Goal: Information Seeking & Learning: Learn about a topic

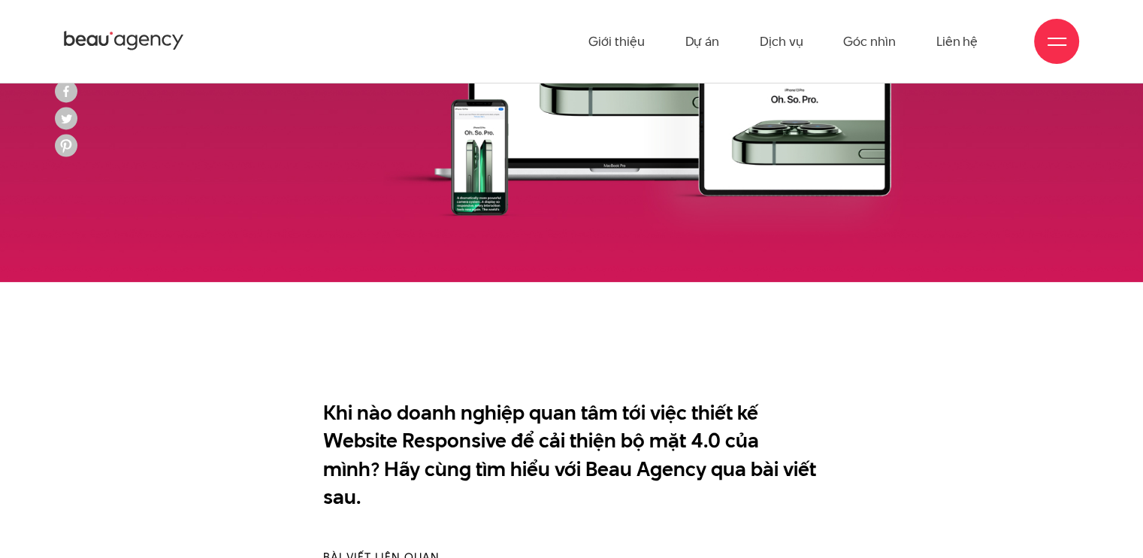
scroll to position [301, 0]
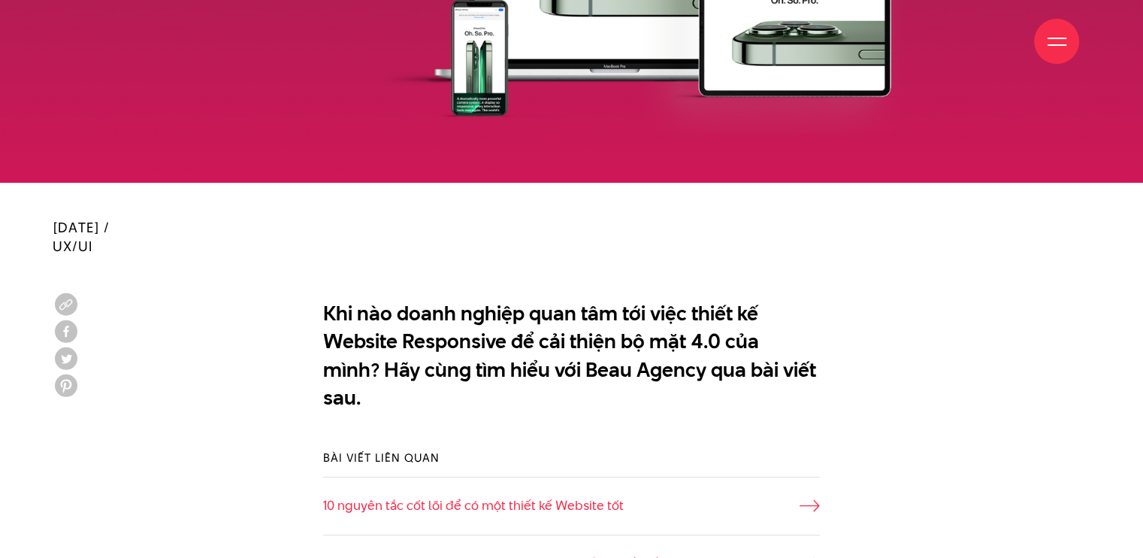
scroll to position [827, 0]
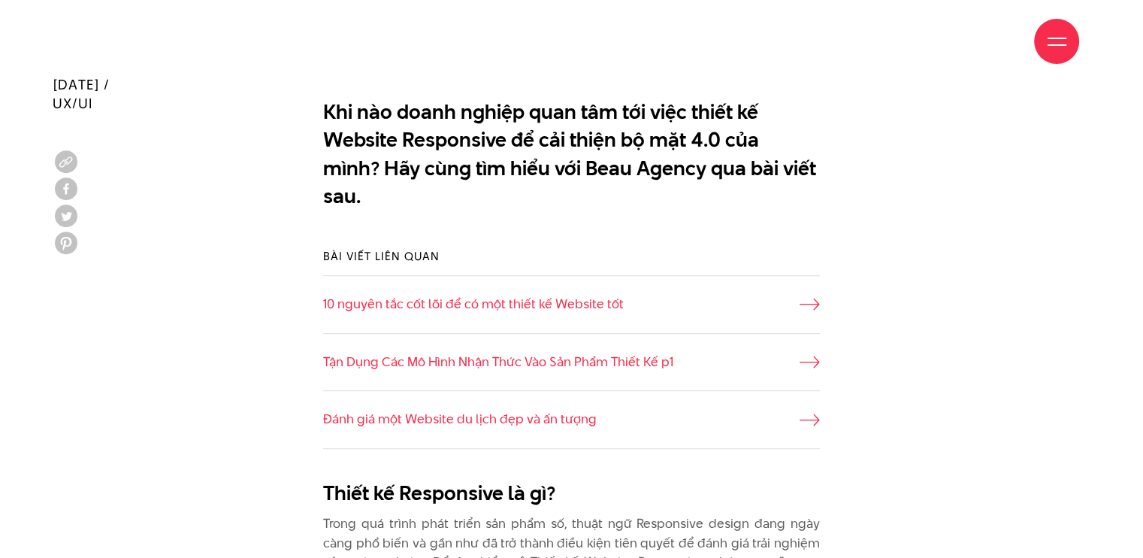
click at [250, 353] on div "Bài viết liên quan 10 nguyên tắc cốt lõi để có một thiết kế Website tốt Tận Dụn…" at bounding box center [572, 349] width 1038 height 246
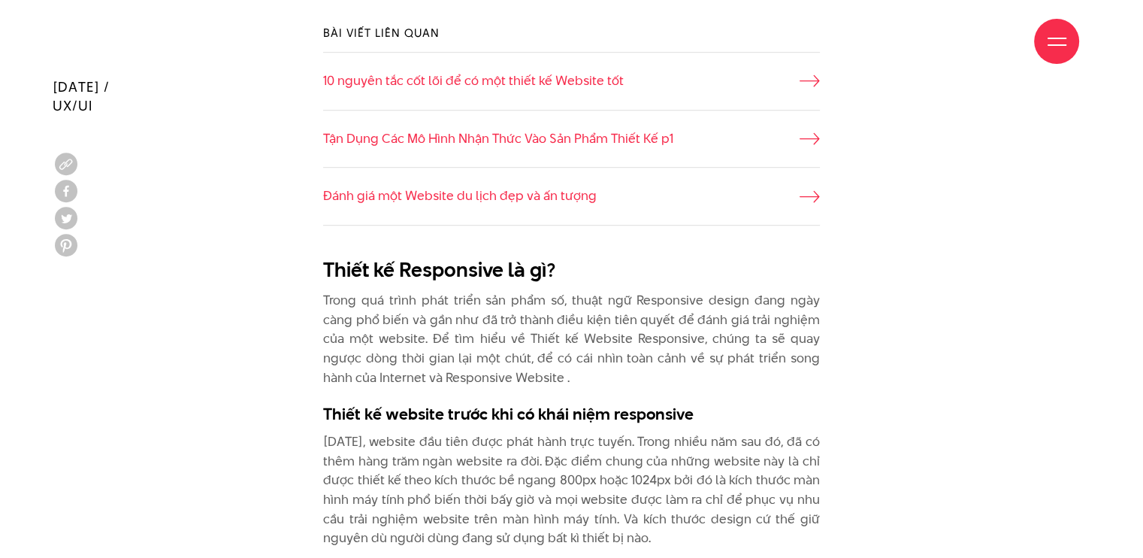
scroll to position [1052, 0]
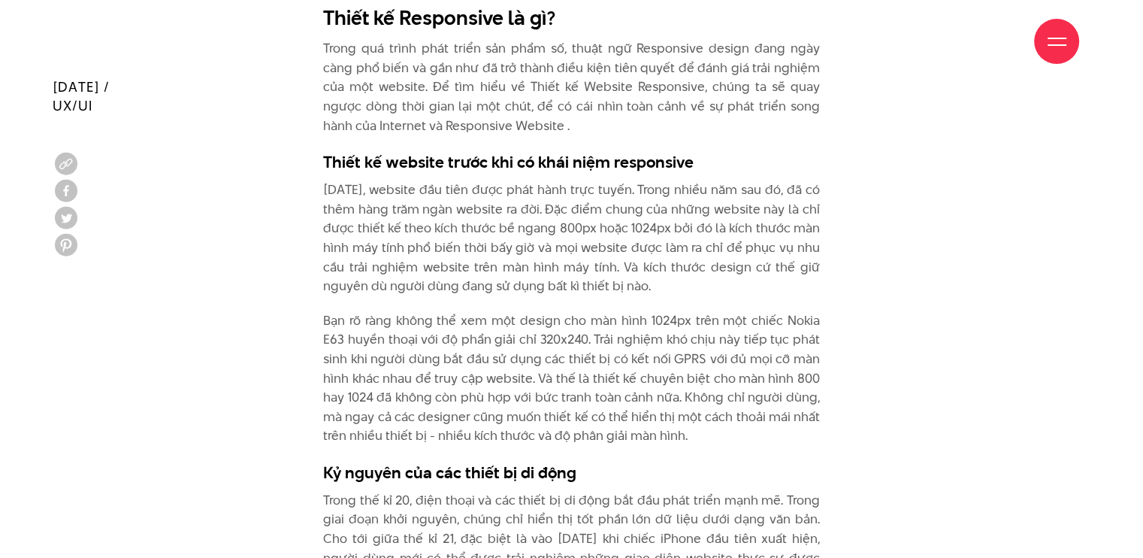
scroll to position [1304, 0]
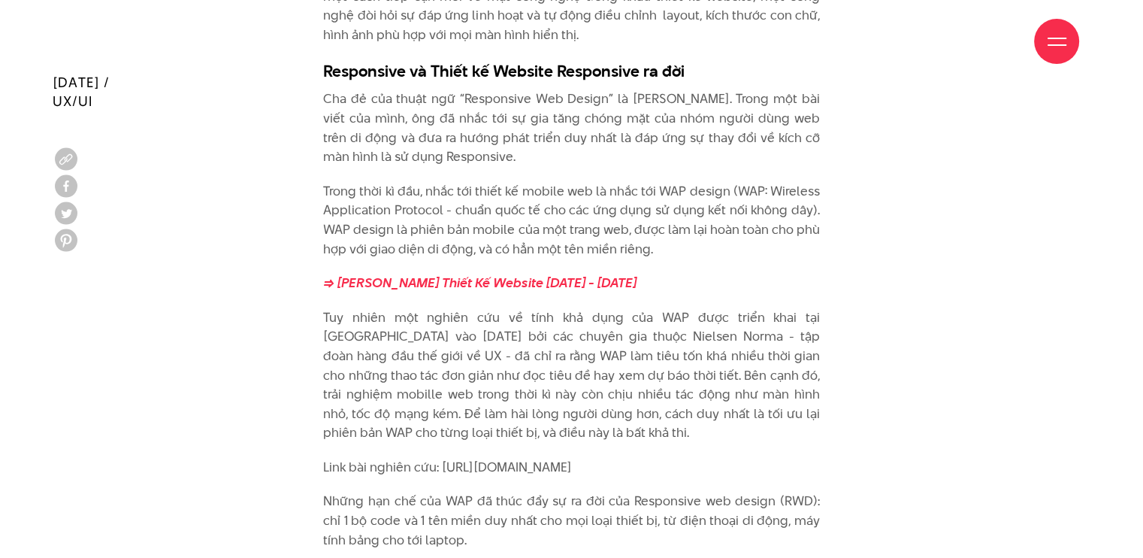
scroll to position [2105, 0]
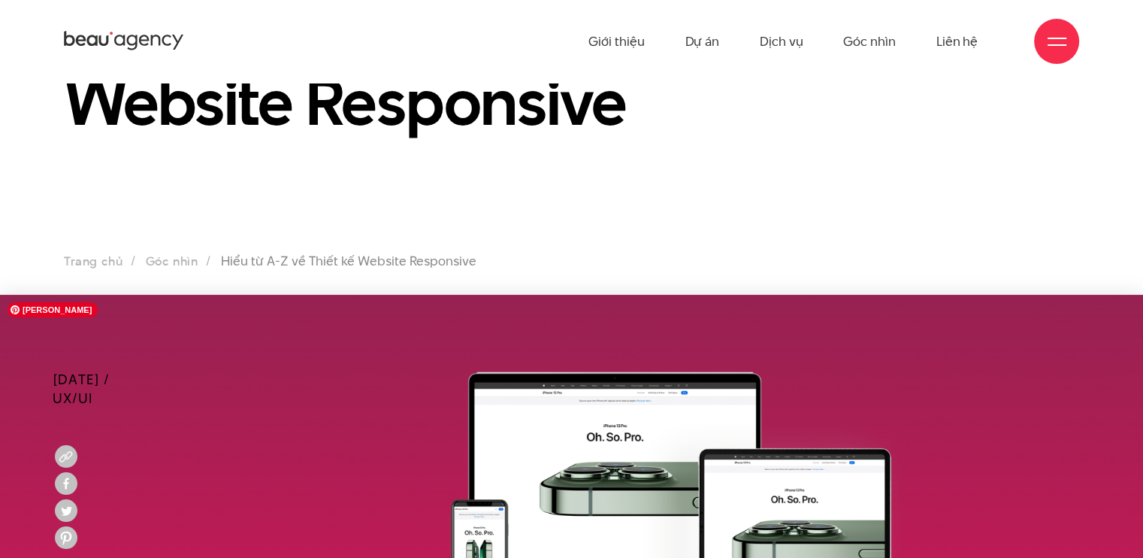
scroll to position [0, 0]
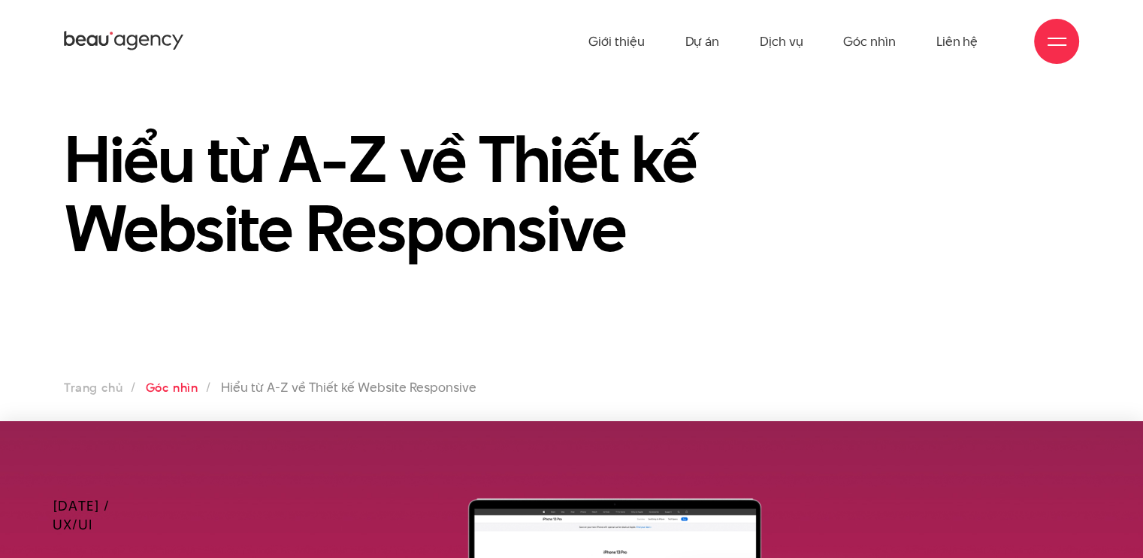
click at [183, 391] on link "Góc nhìn" at bounding box center [171, 387] width 53 height 17
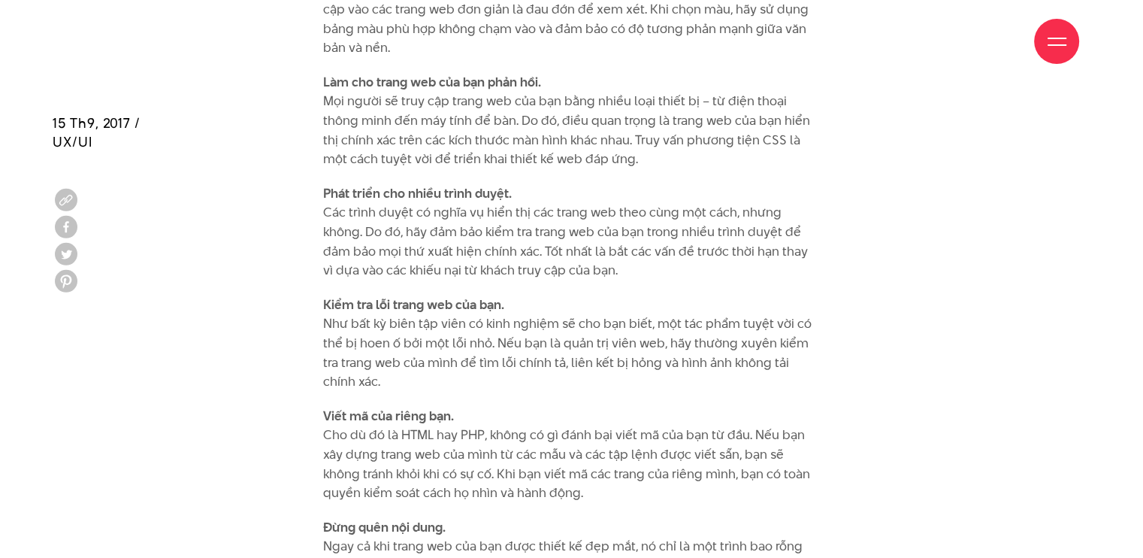
scroll to position [1203, 0]
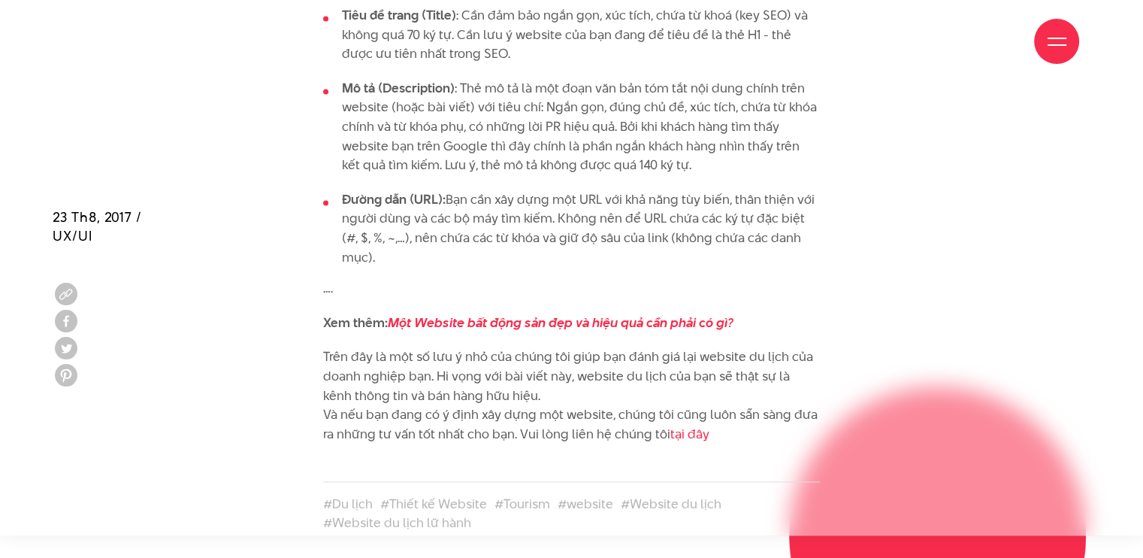
scroll to position [2406, 0]
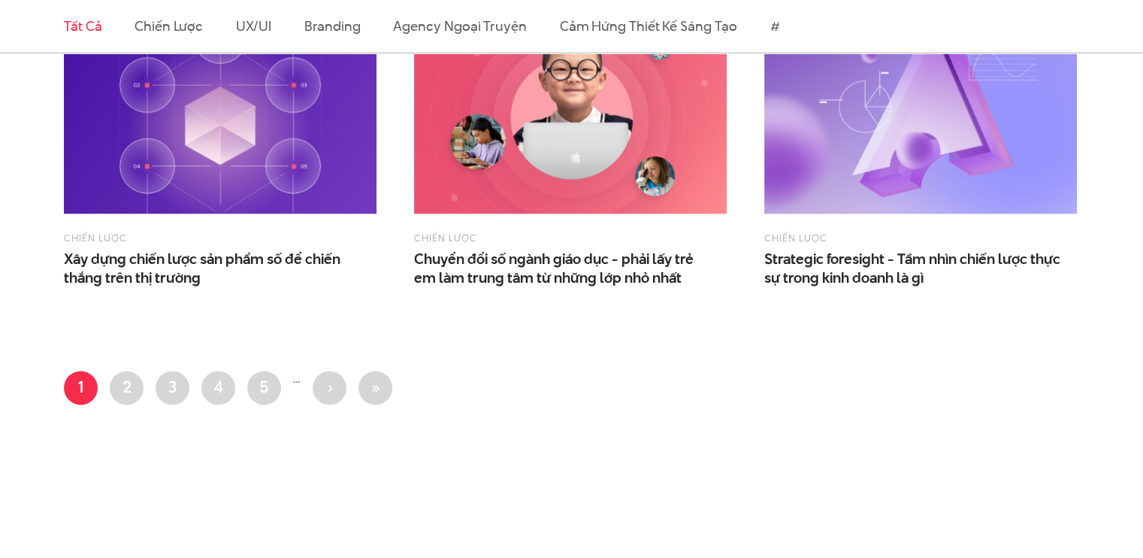
scroll to position [2227, 0]
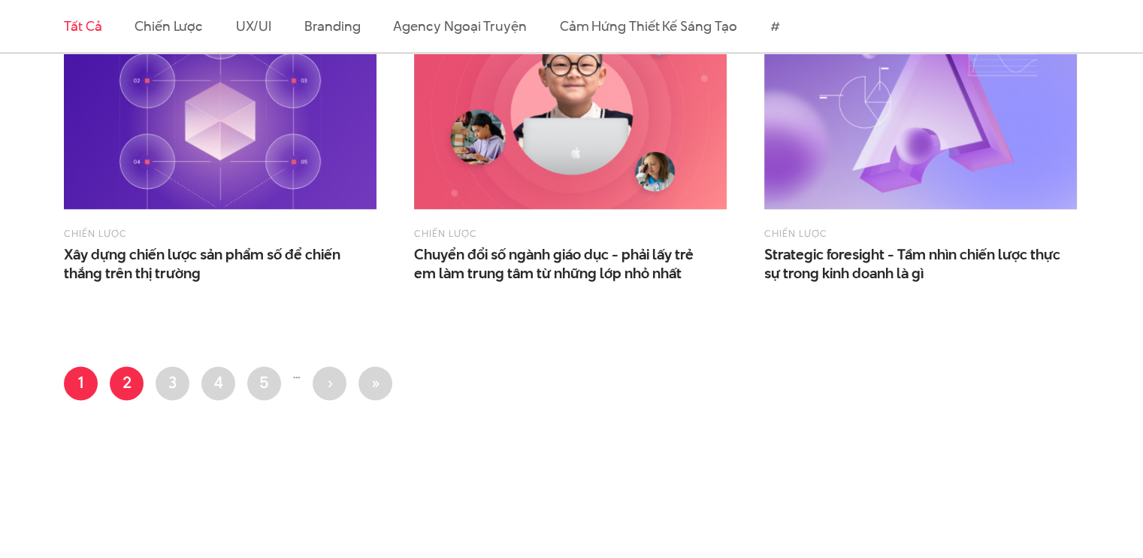
click at [119, 381] on link "Trang 2" at bounding box center [127, 383] width 34 height 34
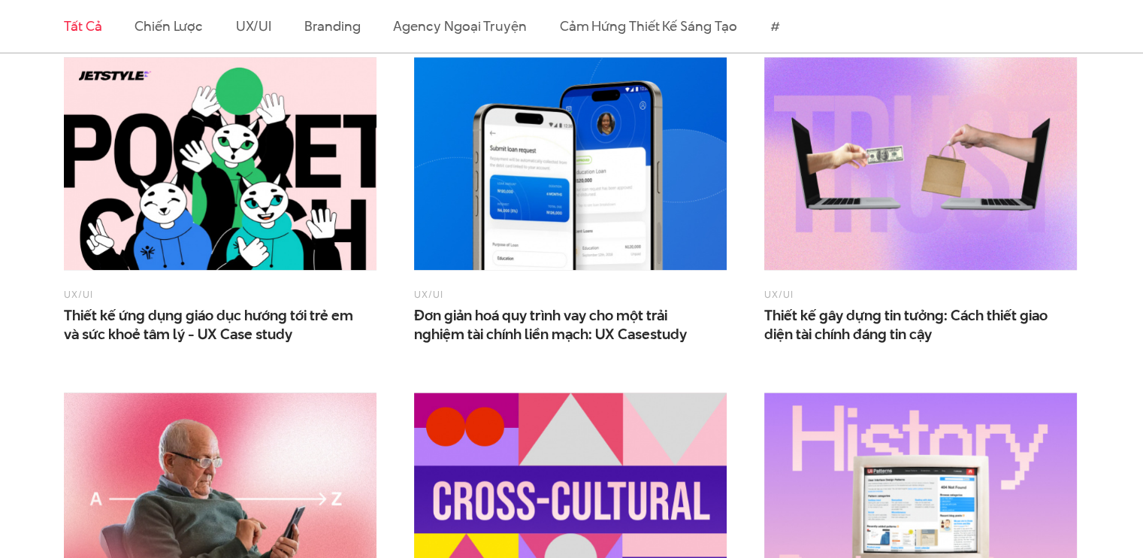
scroll to position [2140, 0]
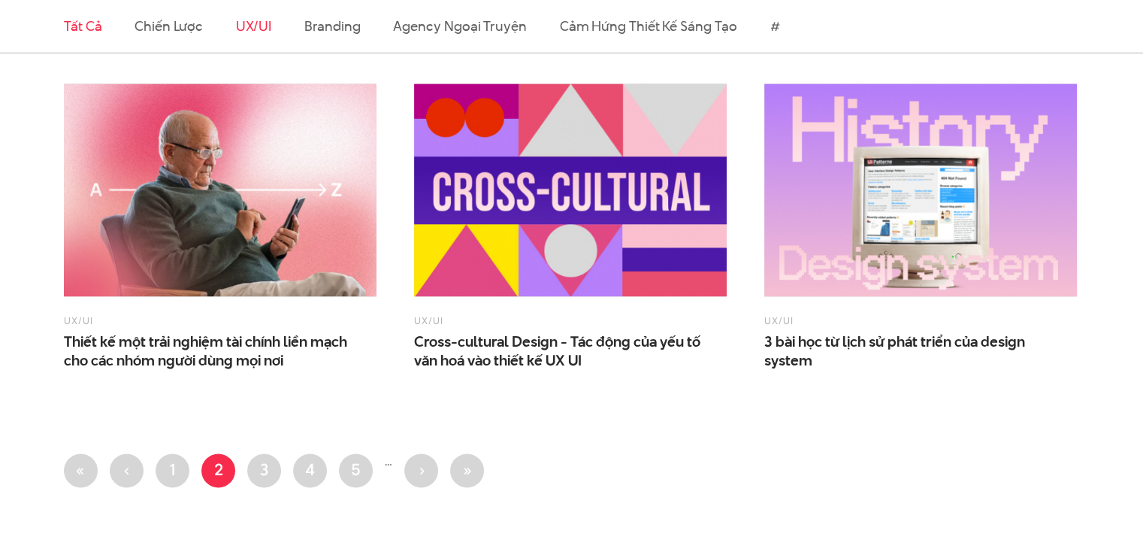
click at [245, 27] on link "UX/UI" at bounding box center [254, 26] width 36 height 19
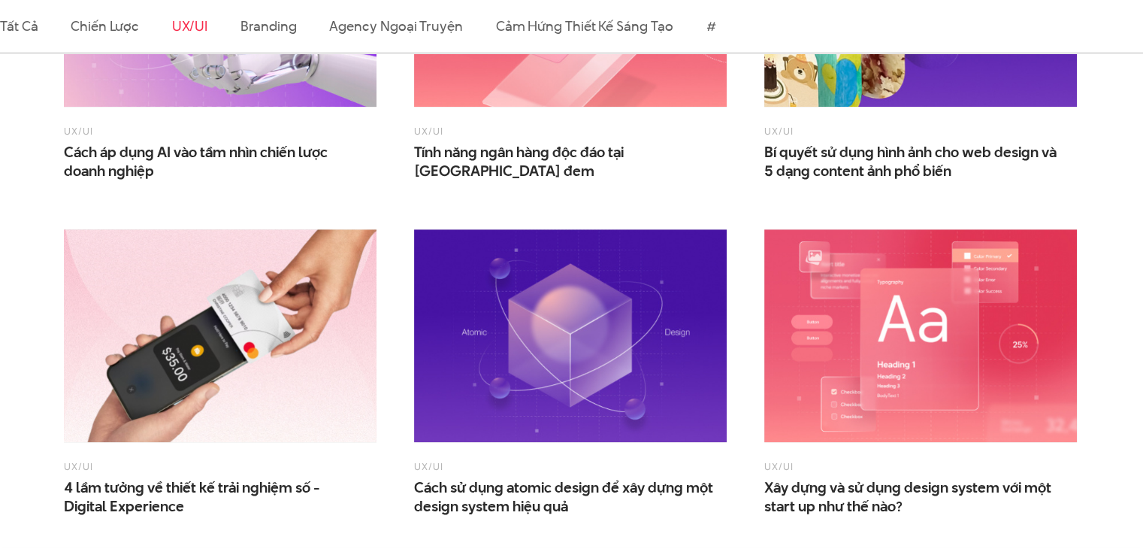
scroll to position [1504, 0]
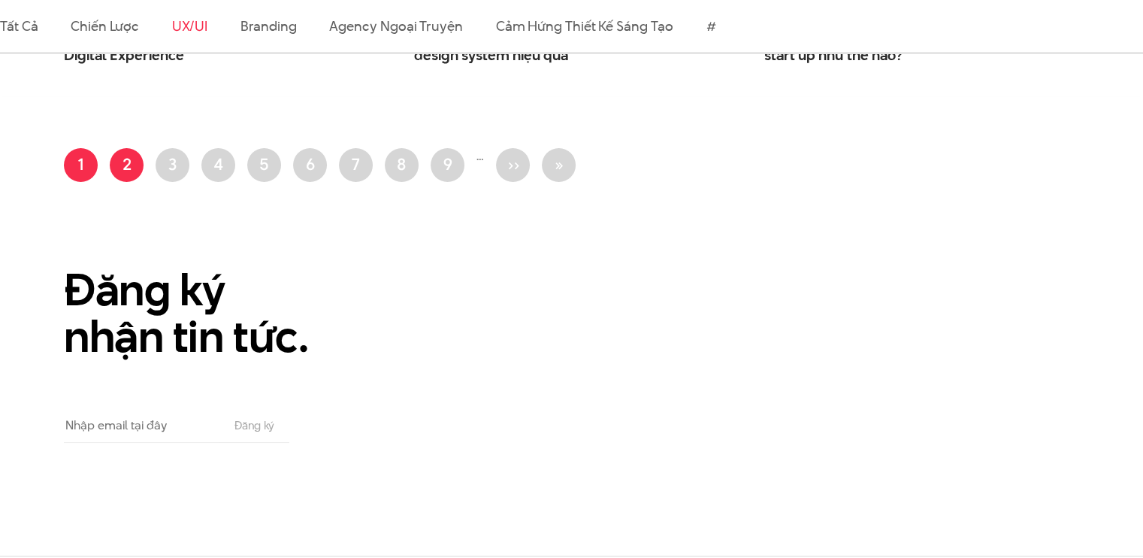
click at [119, 161] on link "Trang 2" at bounding box center [127, 165] width 34 height 34
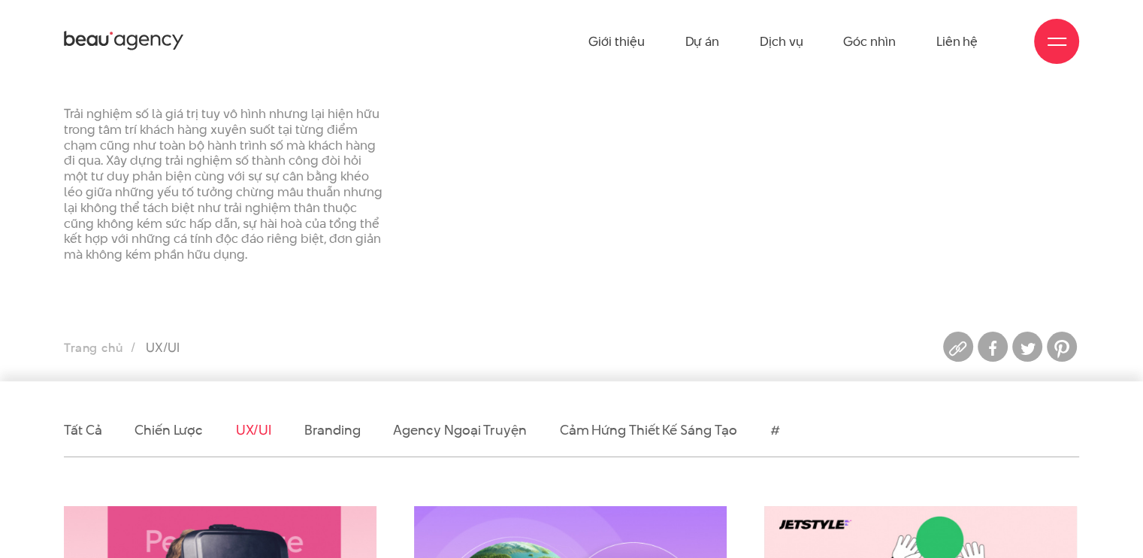
scroll to position [150, 0]
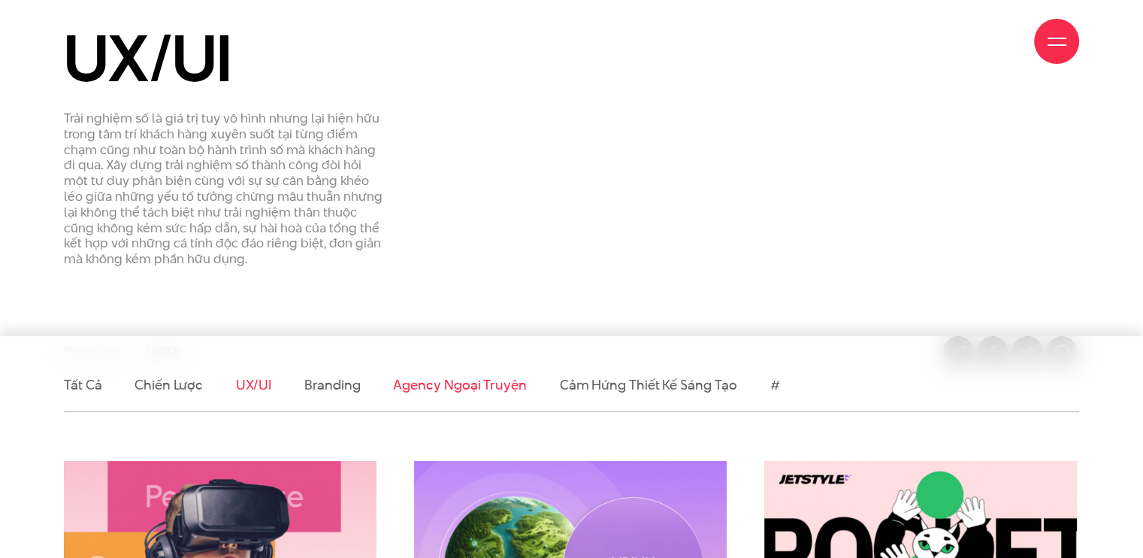
click at [497, 392] on link "Agency ngoại truyện" at bounding box center [459, 384] width 133 height 19
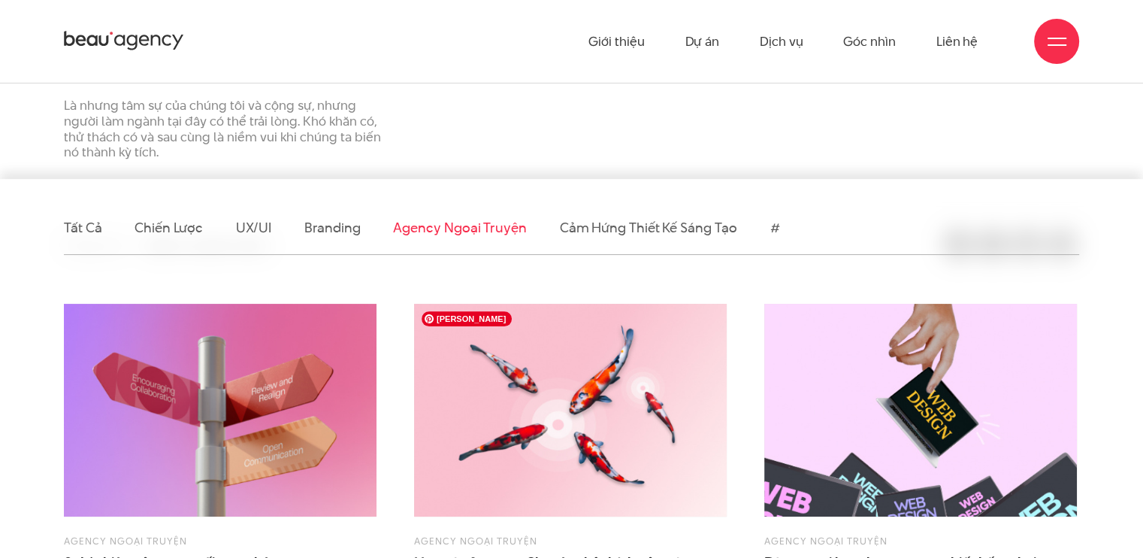
scroll to position [301, 0]
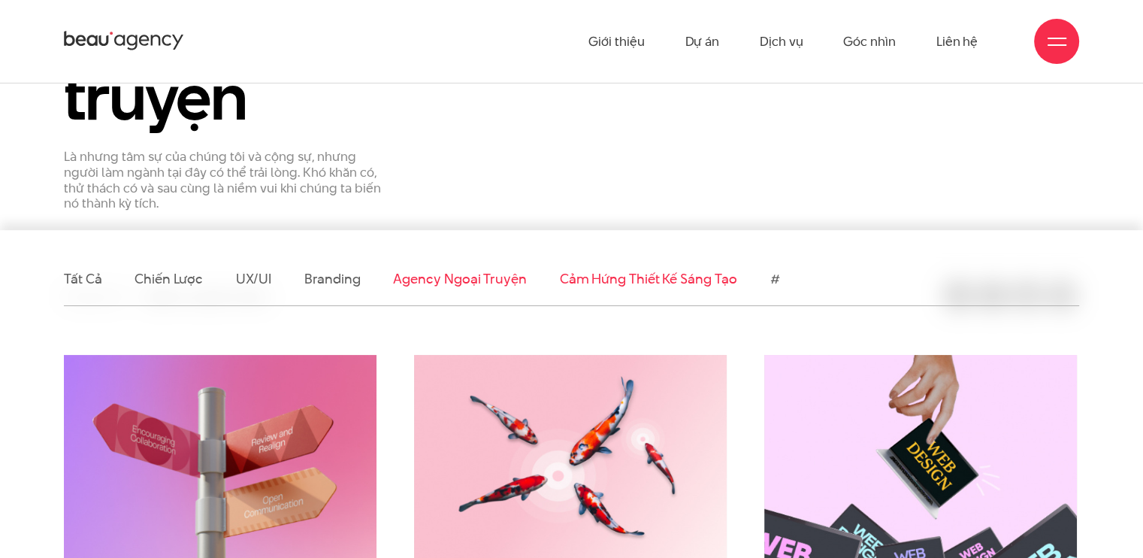
click at [707, 271] on link "Cảm hứng thiết kế sáng tạo" at bounding box center [648, 278] width 177 height 19
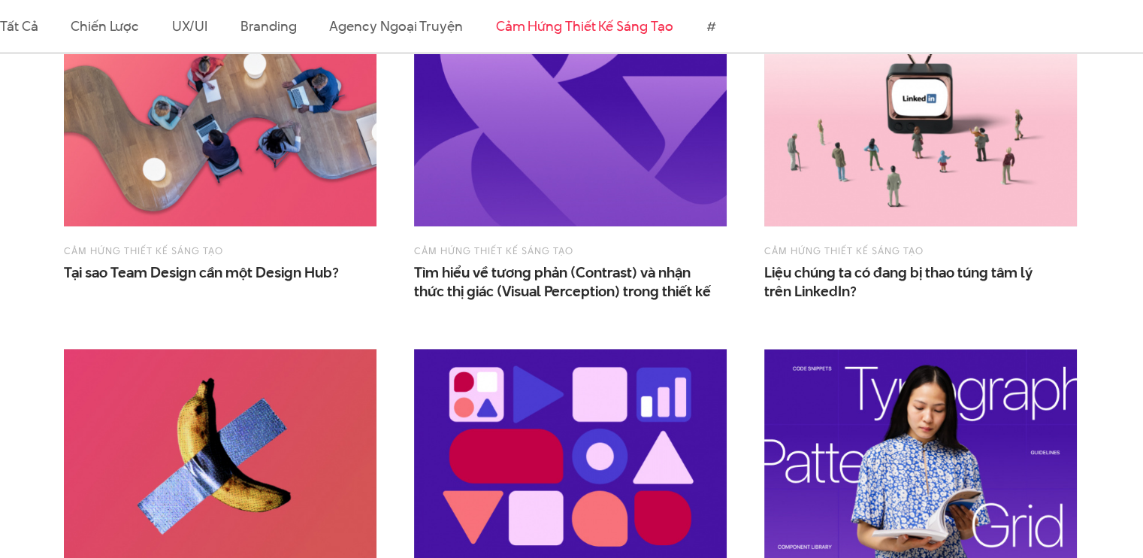
scroll to position [902, 0]
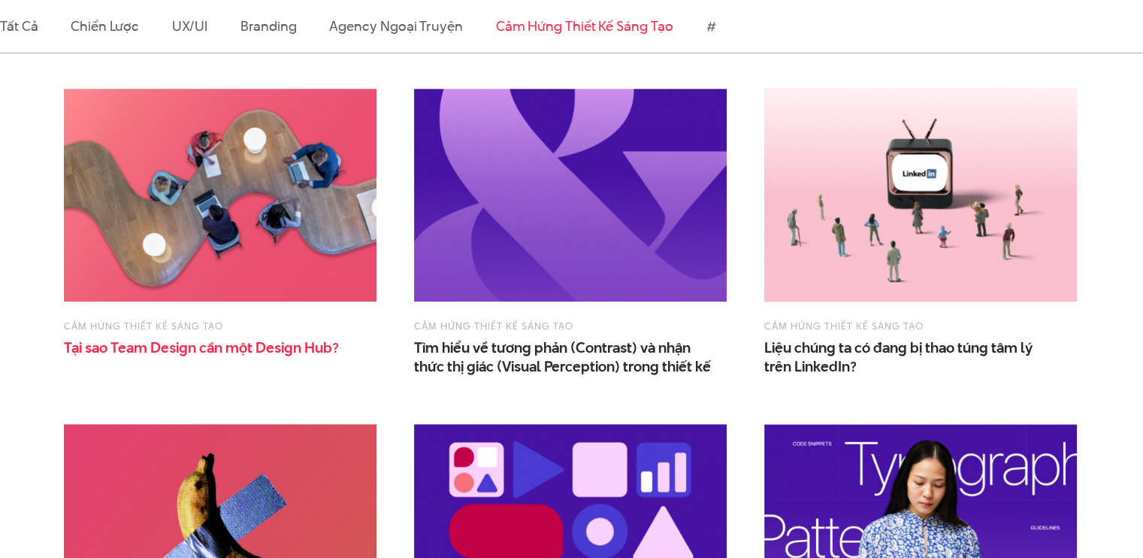
click at [140, 356] on span "Team" at bounding box center [129, 348] width 37 height 20
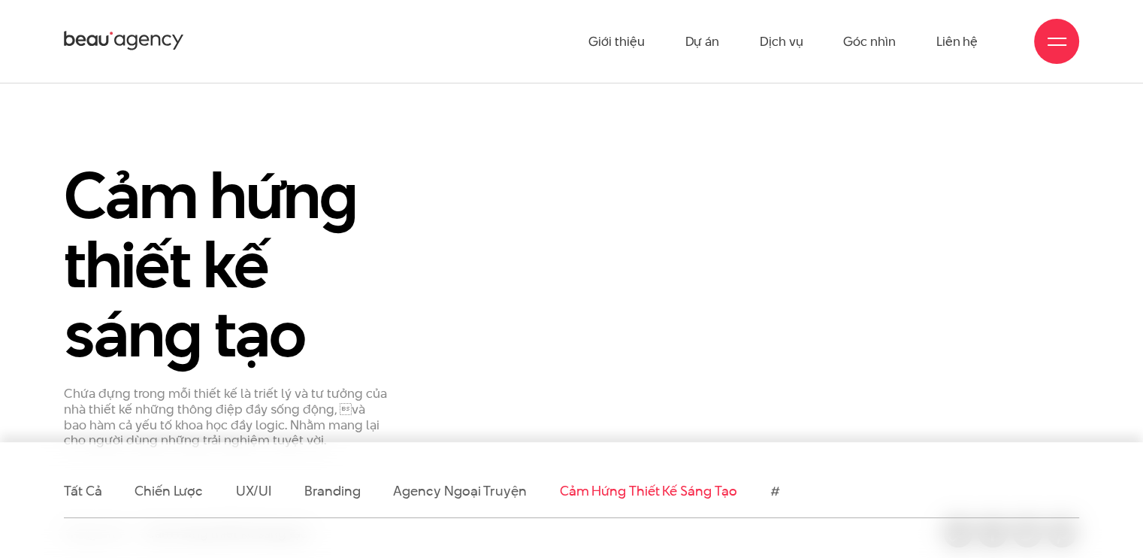
scroll to position [0, 0]
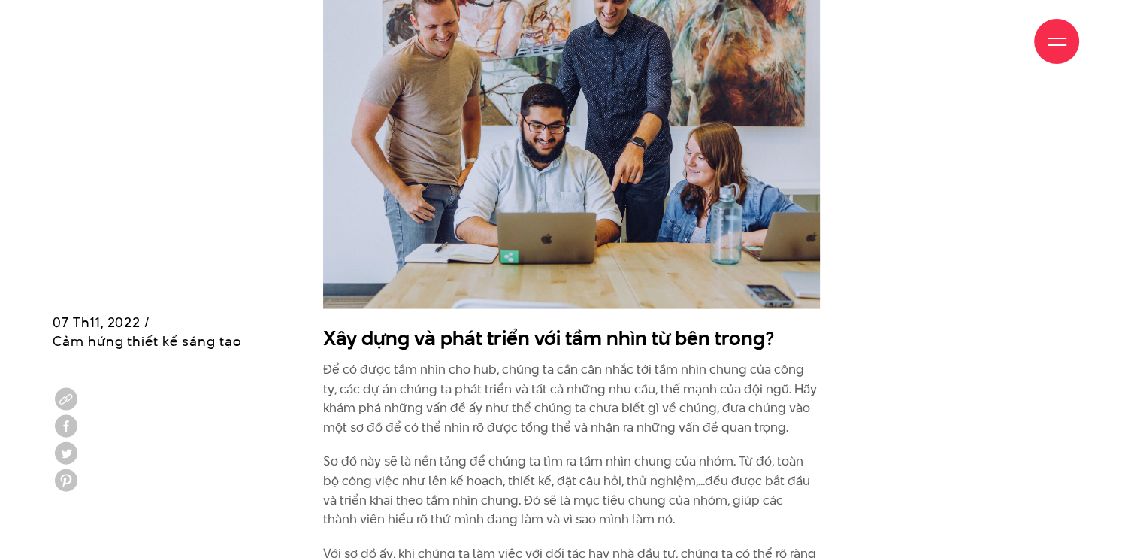
scroll to position [3383, 0]
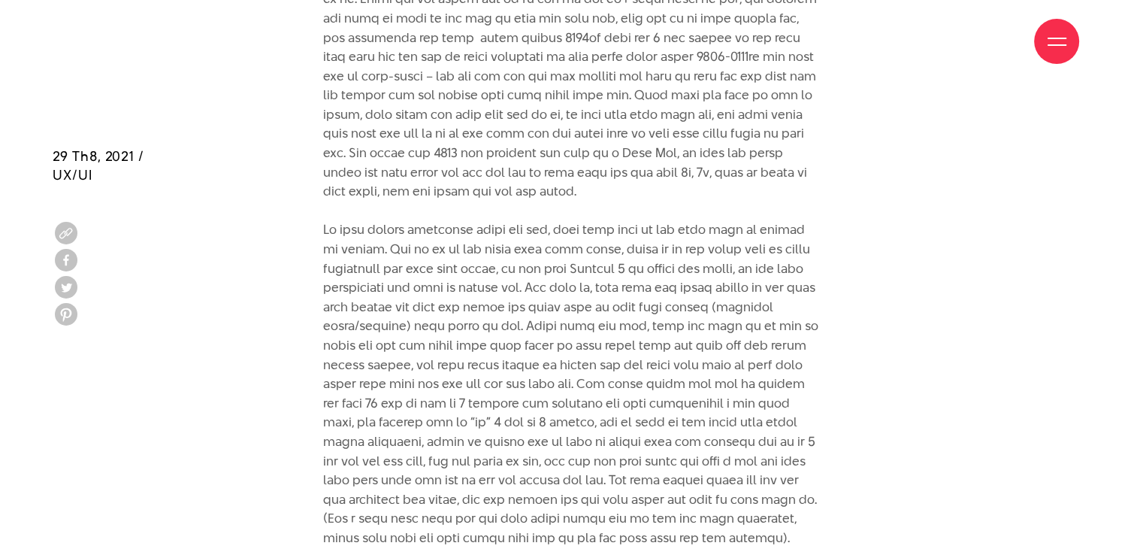
scroll to position [5566, 0]
